Goal: Contribute content

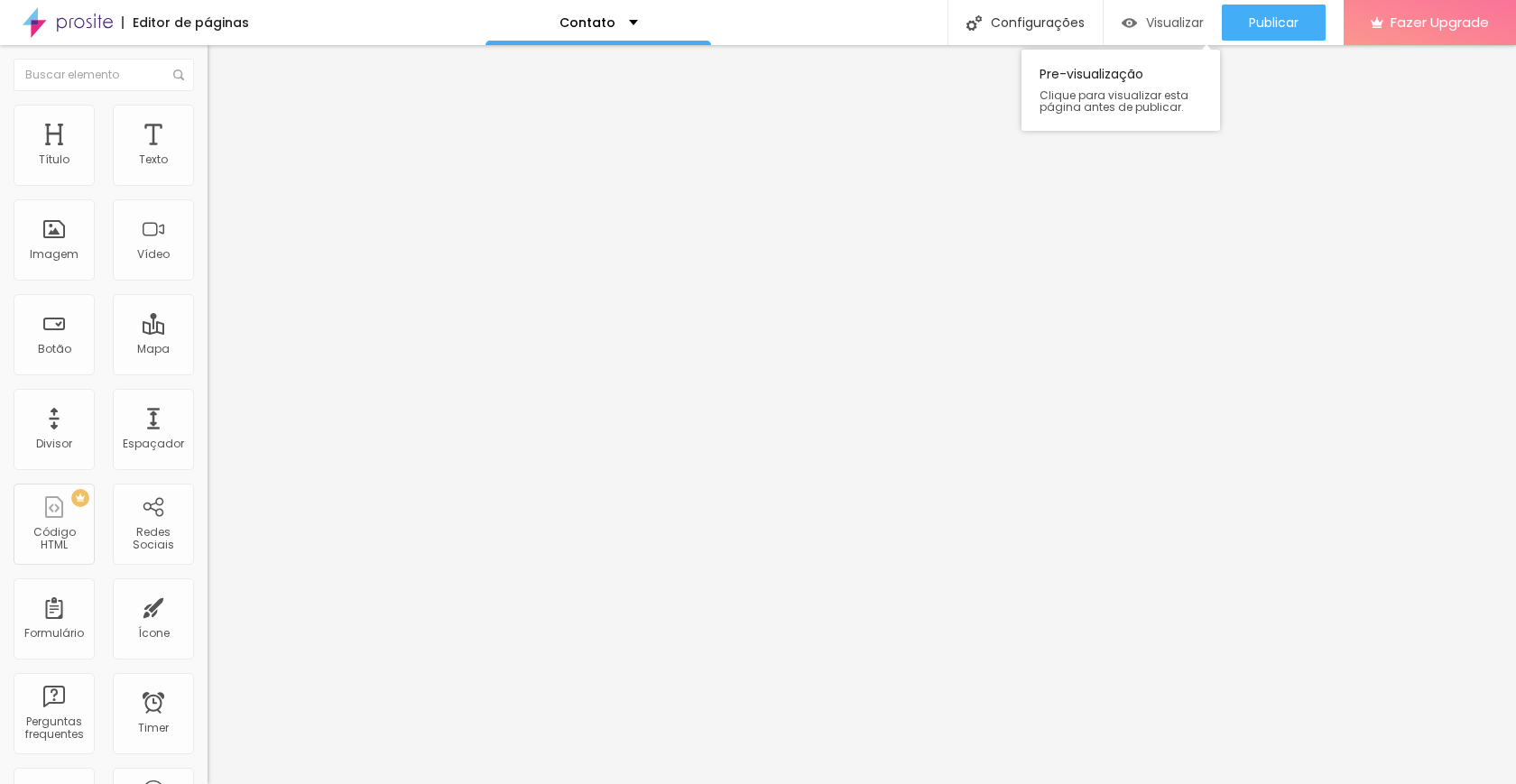
click at [1147, 28] on span "Visualizar" at bounding box center [1175, 22] width 58 height 14
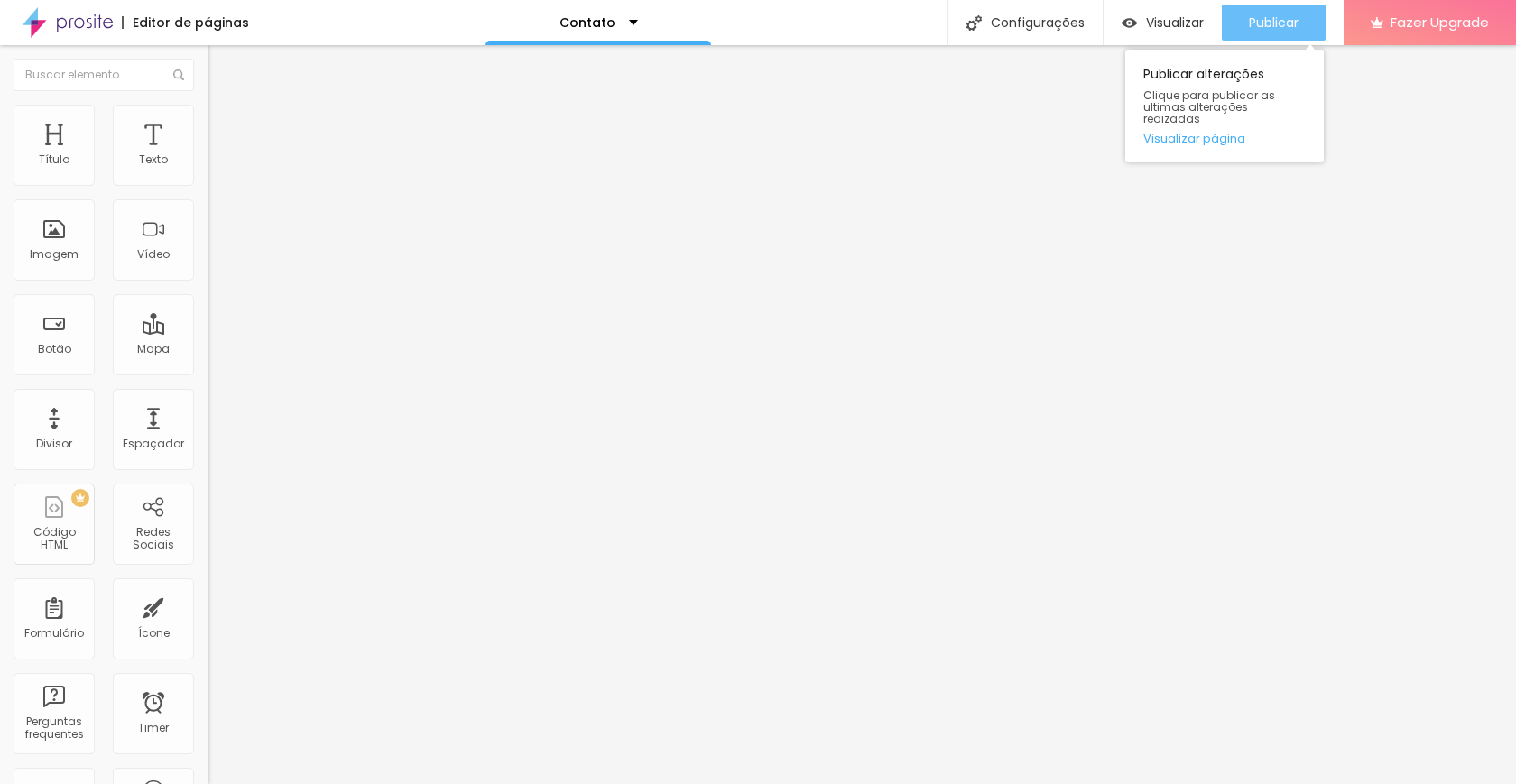
click at [1289, 12] on div "Publicar" at bounding box center [1274, 23] width 49 height 36
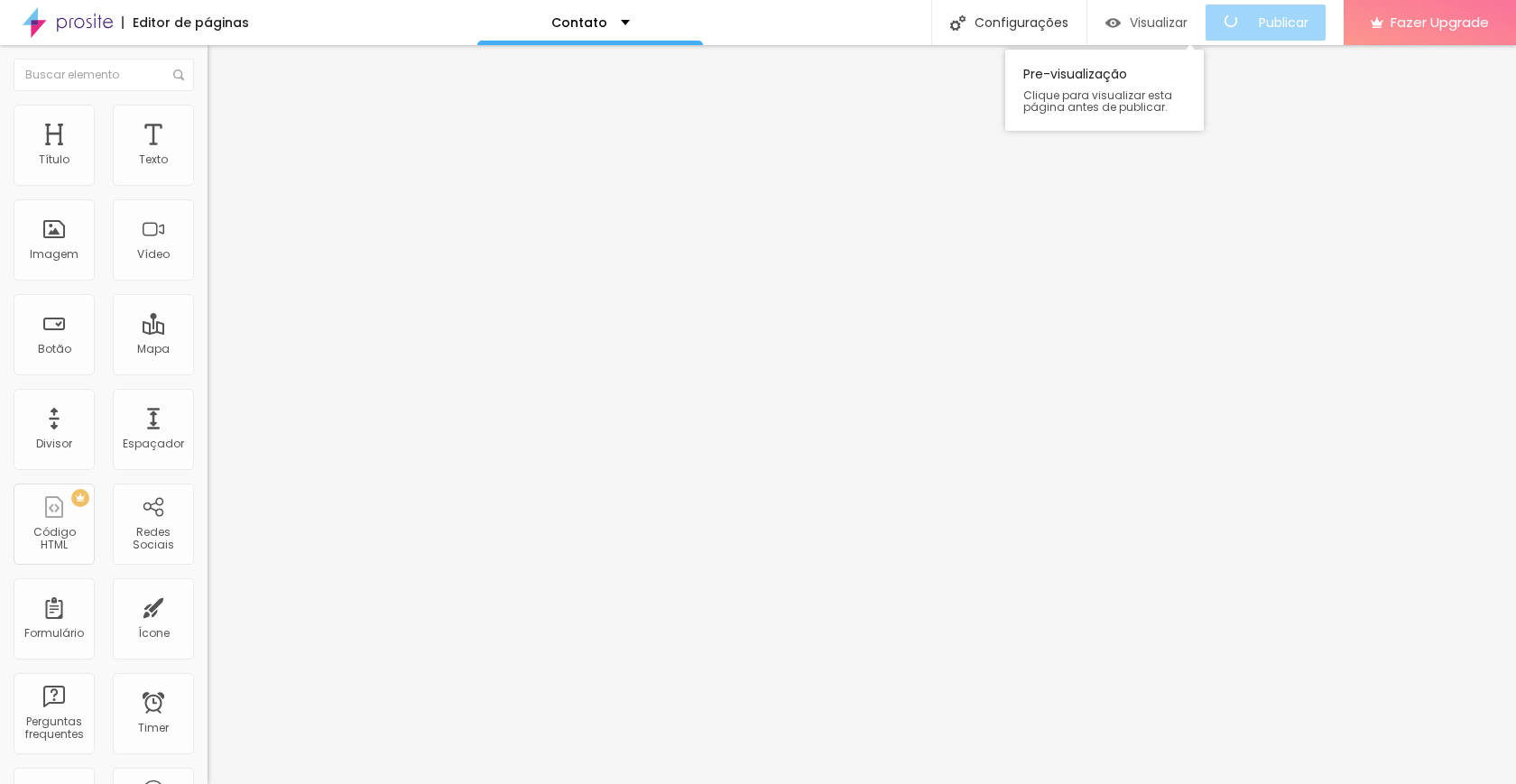
click at [1163, 29] on span "Visualizar" at bounding box center [1158, 22] width 58 height 14
click at [81, 25] on img at bounding box center [67, 23] width 90 height 45
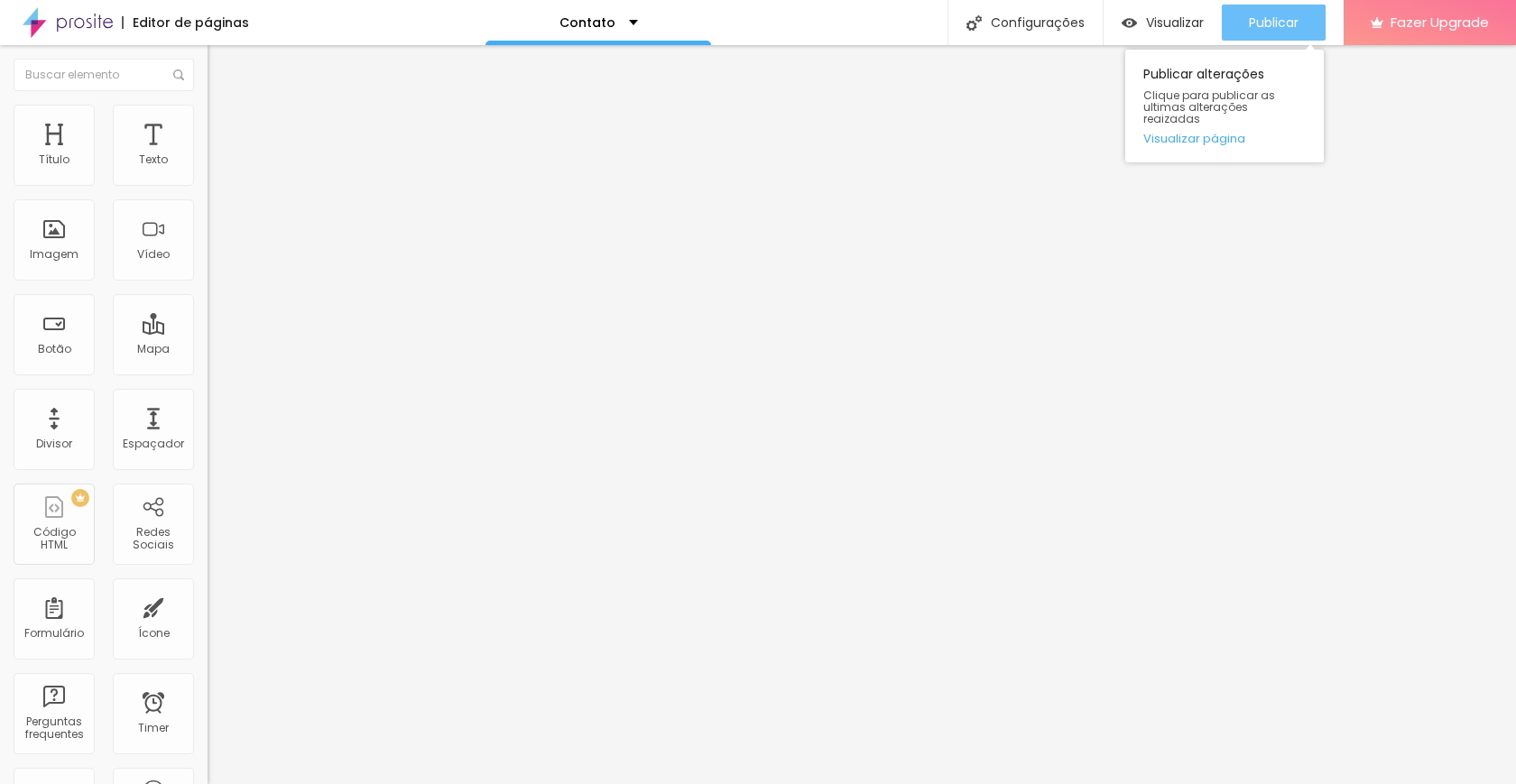
click at [1275, 27] on span "Publicar" at bounding box center [1274, 22] width 49 height 14
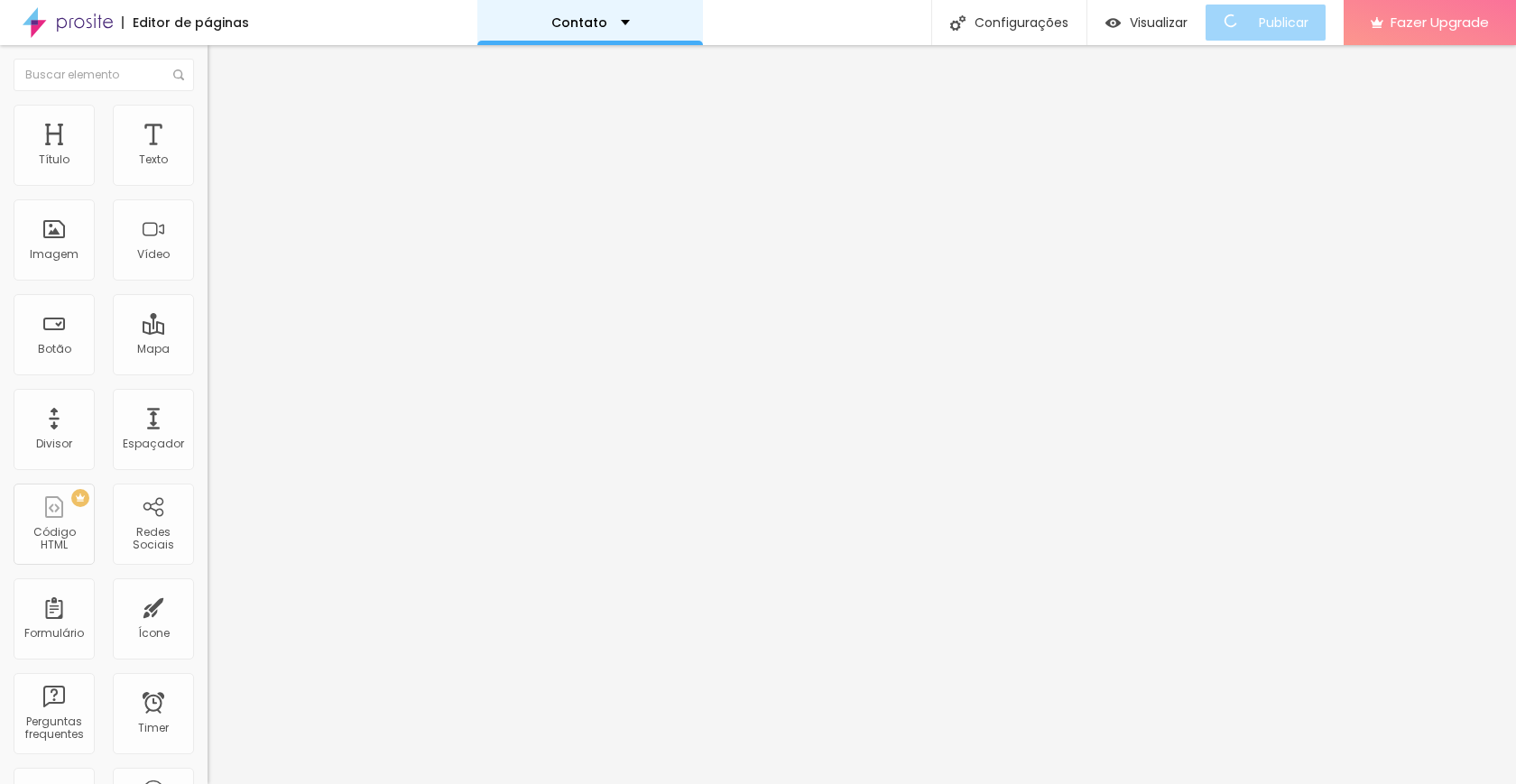
click at [636, 20] on div "Contato" at bounding box center [590, 23] width 225 height 45
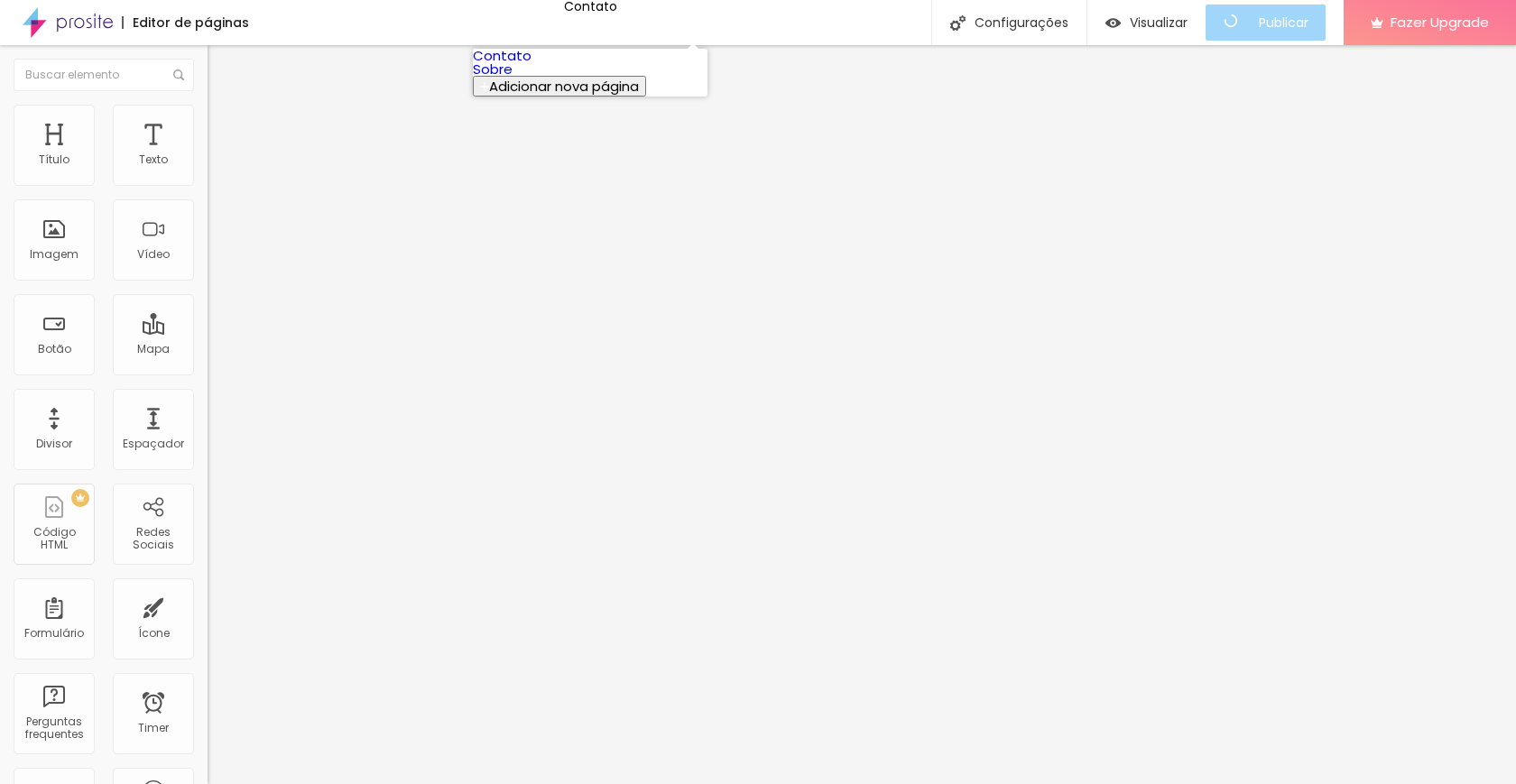
click at [597, 96] on span "Adicionar nova página" at bounding box center [564, 86] width 150 height 19
type input "Inicial"
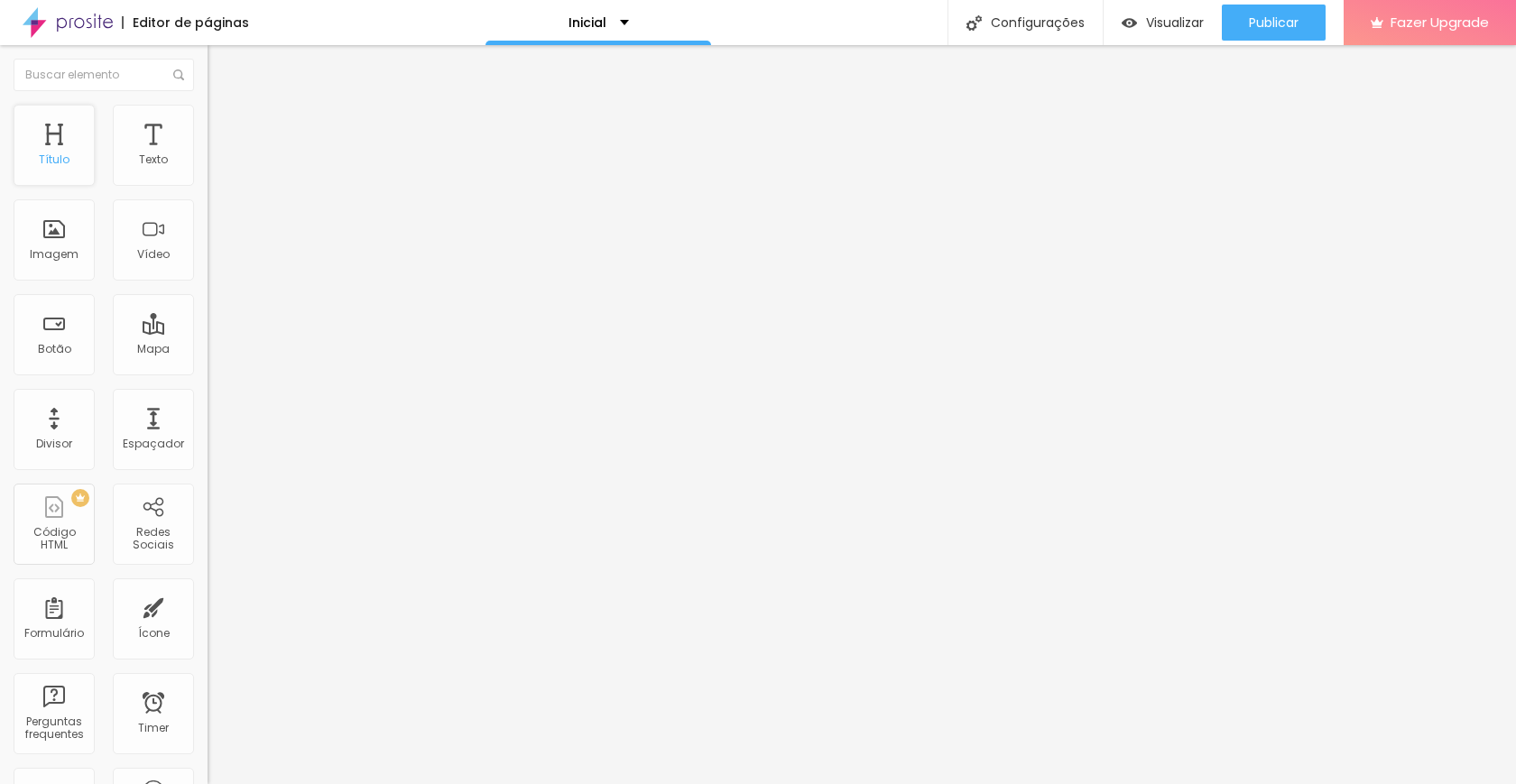
click at [61, 154] on div "Título" at bounding box center [54, 159] width 30 height 12
click at [617, 21] on div "Inicial" at bounding box center [599, 22] width 61 height 12
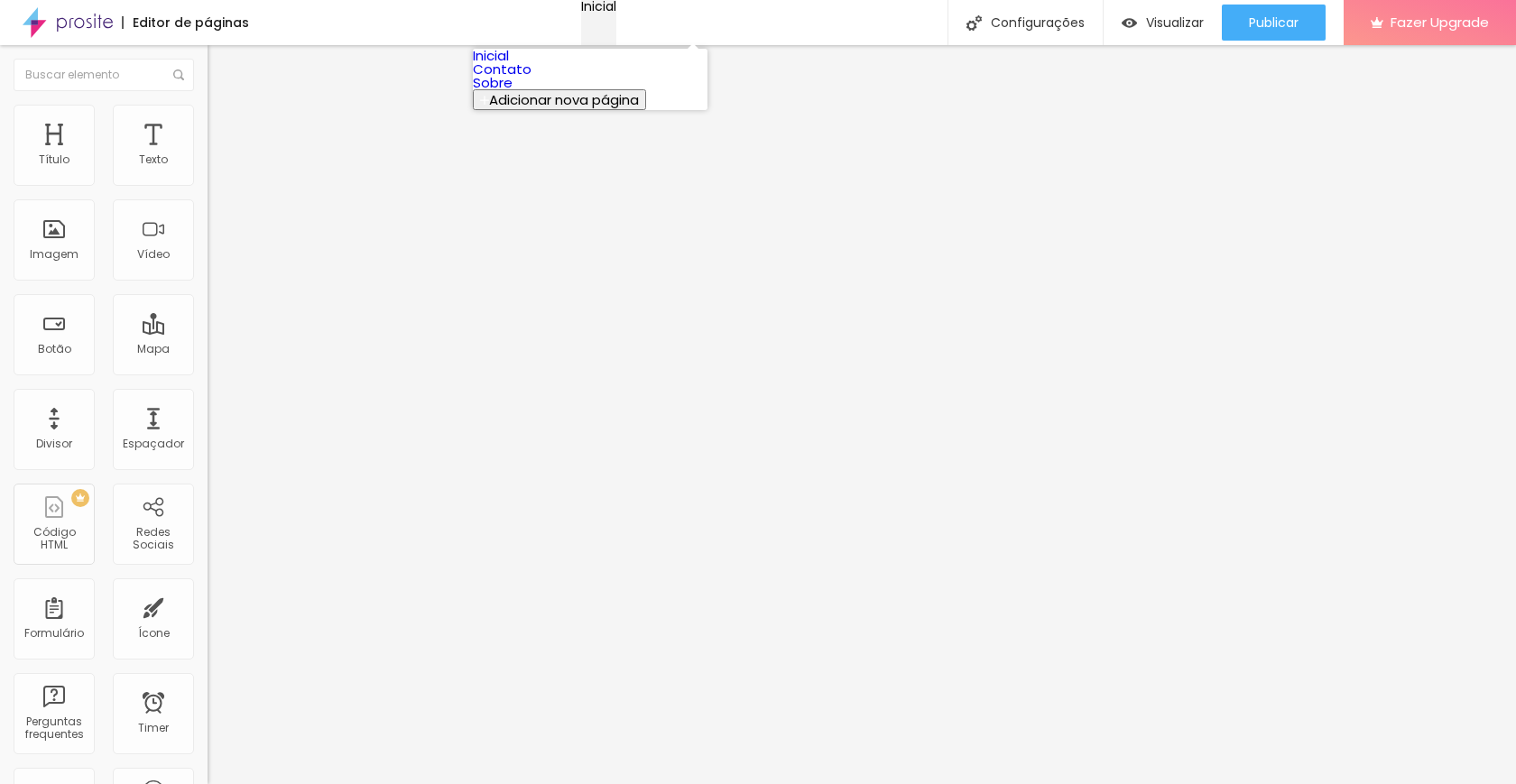
click at [616, 12] on div "Inicial" at bounding box center [598, 6] width 35 height 12
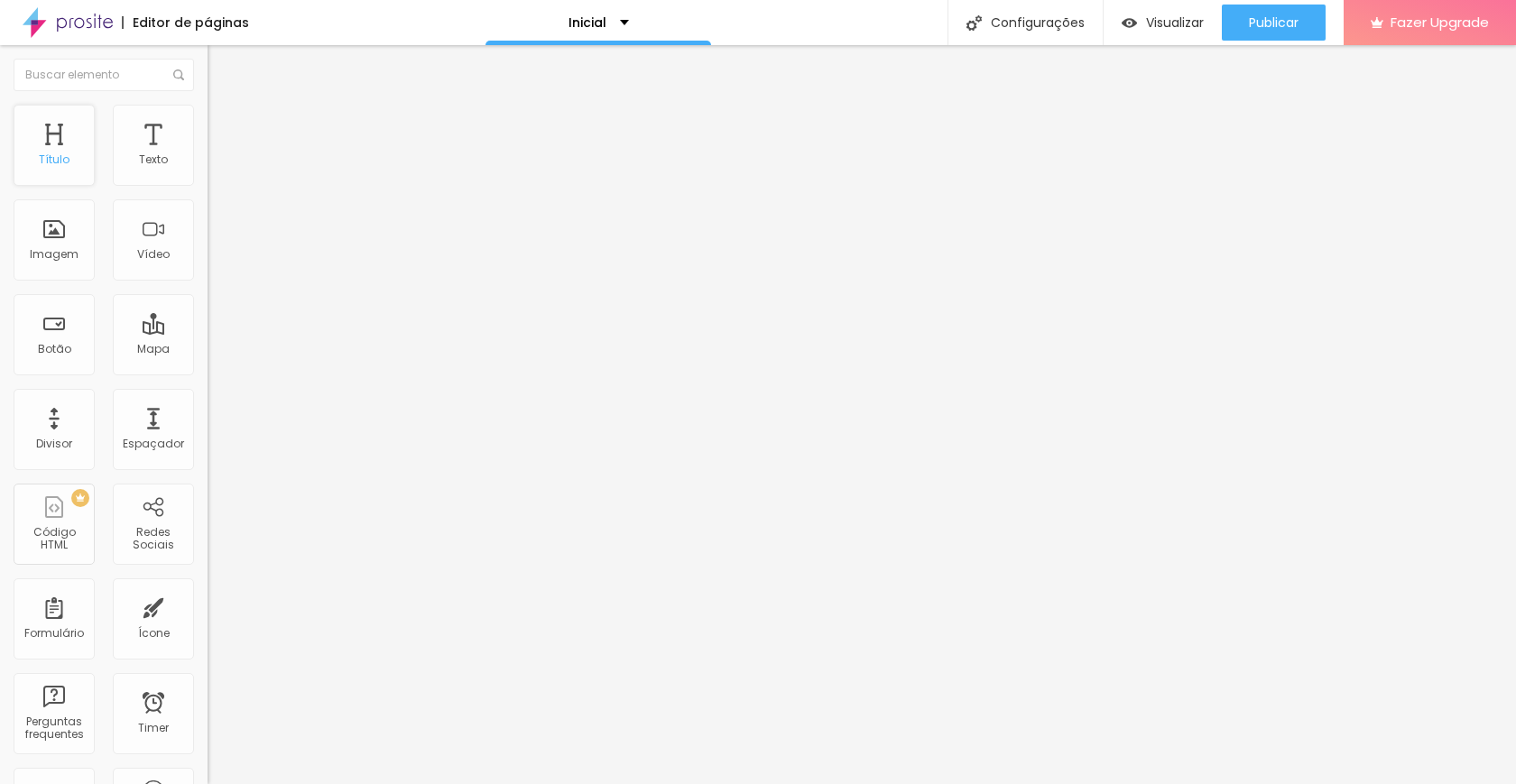
click at [49, 169] on div "Título" at bounding box center [54, 146] width 81 height 81
click at [98, 185] on div "Título Texto Imagem Vídeo Botão Mapa Divisor Espaçador PREMIUM Código HTML Rede…" at bounding box center [103, 531] width 207 height 853
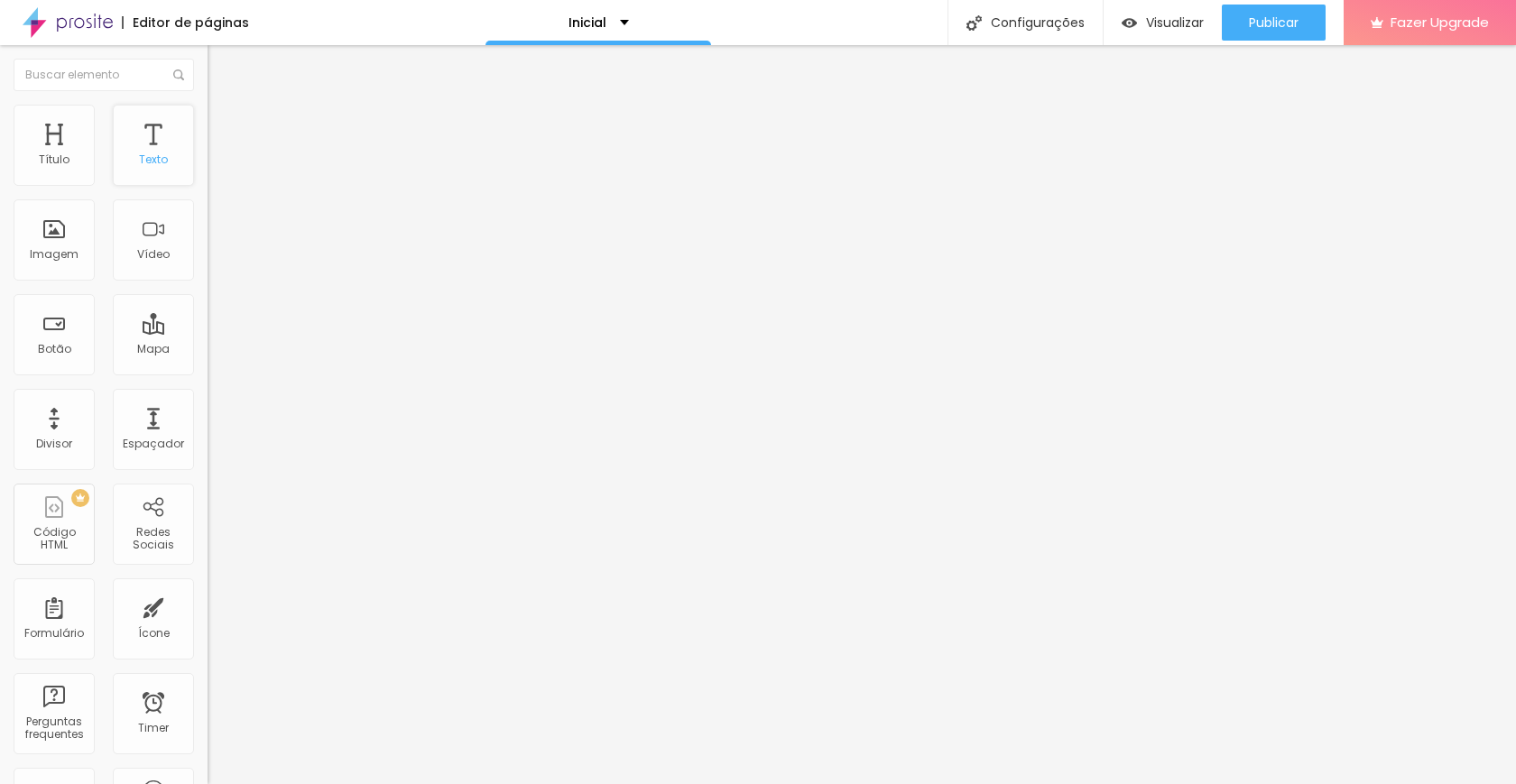
click at [132, 171] on div "Texto" at bounding box center [153, 146] width 81 height 81
click at [56, 166] on div "Título" at bounding box center [54, 159] width 30 height 12
